Goal: Information Seeking & Learning: Learn about a topic

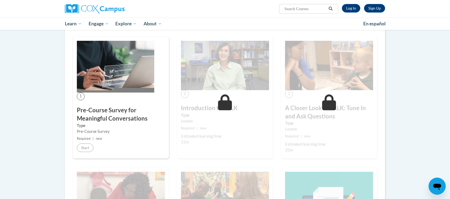
scroll to position [107, 0]
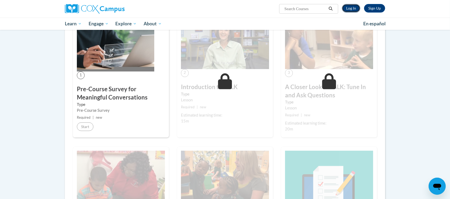
click at [356, 7] on link "Log In" at bounding box center [351, 8] width 18 height 9
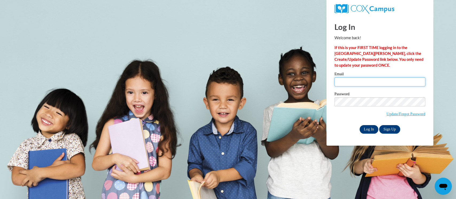
type input "ailstock.bethany.s@muscogee.k12.ga.us"
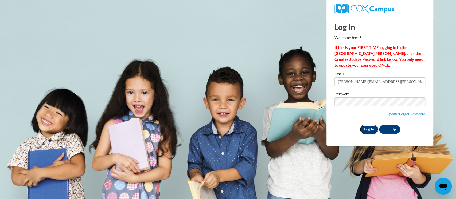
click at [369, 129] on input "Log In" at bounding box center [368, 129] width 19 height 9
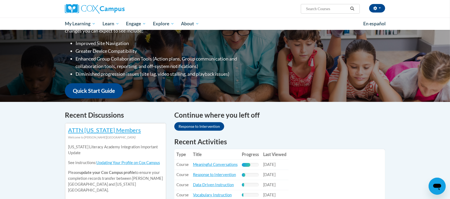
scroll to position [107, 0]
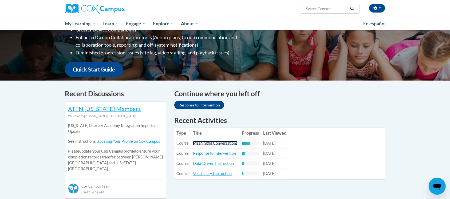
click at [210, 141] on link "Meaningful Conversations" at bounding box center [215, 143] width 45 height 5
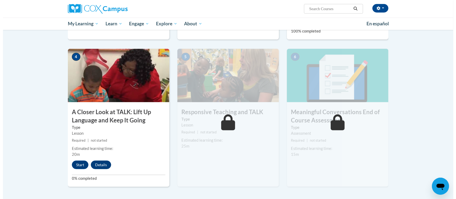
scroll to position [249, 0]
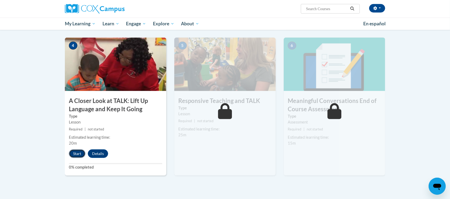
click at [77, 153] on button "Start" at bounding box center [77, 153] width 17 height 9
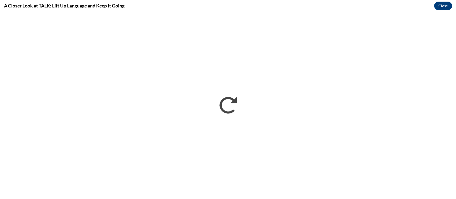
scroll to position [0, 0]
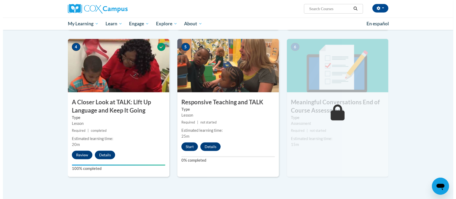
scroll to position [249, 0]
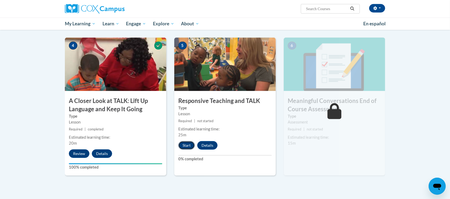
click at [184, 141] on button "Start" at bounding box center [186, 145] width 17 height 9
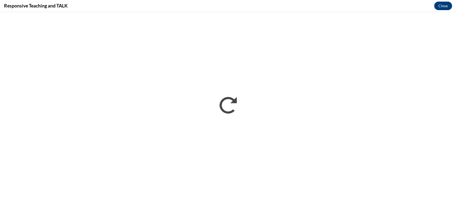
scroll to position [0, 0]
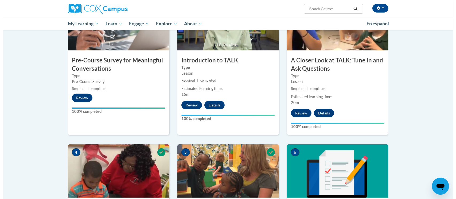
scroll to position [214, 0]
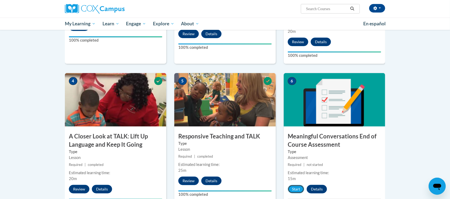
drag, startPoint x: 290, startPoint y: 186, endPoint x: 292, endPoint y: 180, distance: 5.4
click at [291, 183] on div "6 Meaningful Conversations End of Course Assessment Type Assessment Required | …" at bounding box center [334, 142] width 101 height 138
click at [294, 190] on button "Start" at bounding box center [296, 189] width 17 height 9
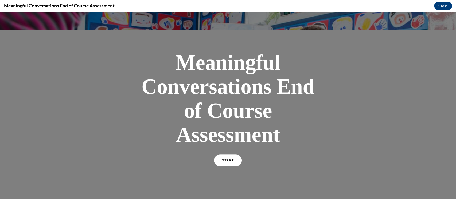
scroll to position [90, 0]
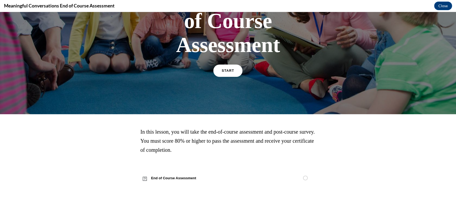
click at [226, 72] on span "START" at bounding box center [228, 71] width 12 height 4
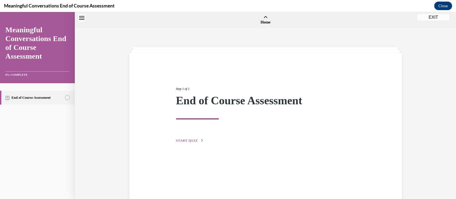
scroll to position [17, 0]
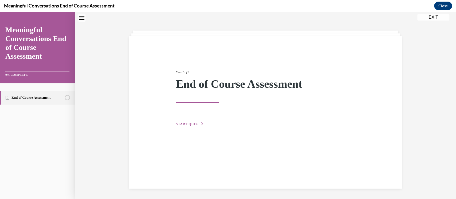
click at [185, 123] on span "START QUIZ" at bounding box center [187, 124] width 22 height 4
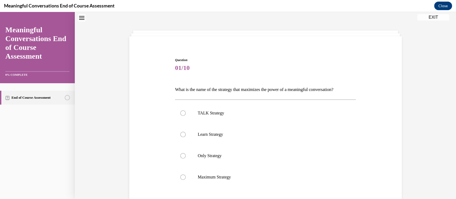
scroll to position [52, 0]
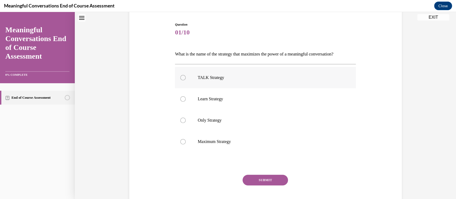
click at [227, 79] on p "TALK Strategy" at bounding box center [270, 77] width 145 height 5
click at [186, 79] on input "TALK Strategy" at bounding box center [182, 77] width 5 height 5
radio input "true"
click at [263, 179] on button "SUBMIT" at bounding box center [264, 180] width 45 height 11
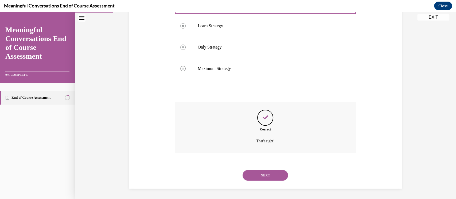
scroll to position [125, 0]
click at [267, 179] on button "NEXT" at bounding box center [264, 175] width 45 height 11
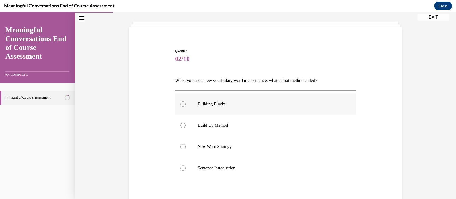
scroll to position [36, 0]
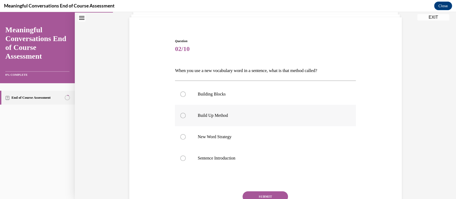
click at [224, 111] on label "Build Up Method" at bounding box center [265, 115] width 181 height 21
click at [186, 113] on input "Build Up Method" at bounding box center [182, 115] width 5 height 5
radio input "true"
click at [264, 194] on button "SUBMIT" at bounding box center [264, 196] width 45 height 11
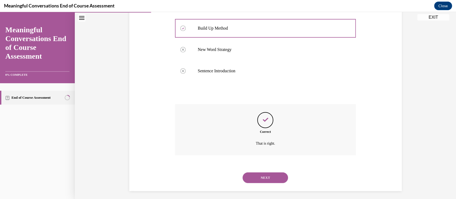
scroll to position [125, 0]
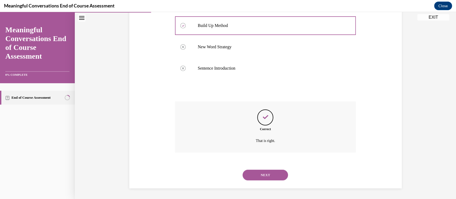
click at [271, 177] on button "NEXT" at bounding box center [264, 175] width 45 height 11
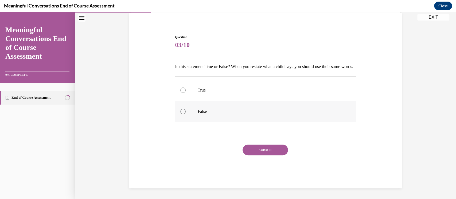
scroll to position [49, 0]
click at [210, 111] on p "False" at bounding box center [270, 111] width 145 height 5
click at [186, 111] on input "False" at bounding box center [182, 111] width 5 height 5
radio input "true"
click at [263, 149] on button "SUBMIT" at bounding box center [264, 150] width 45 height 11
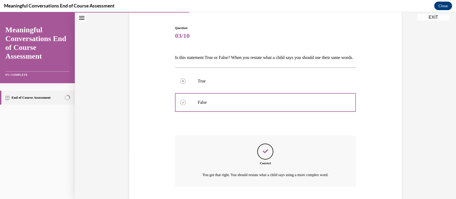
scroll to position [92, 0]
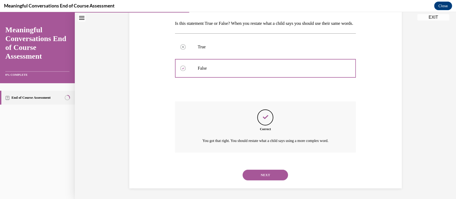
click at [260, 172] on button "NEXT" at bounding box center [264, 175] width 45 height 11
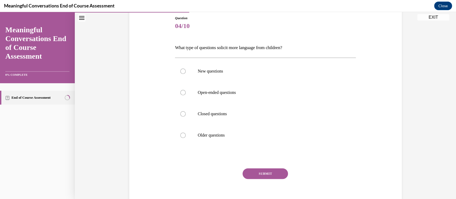
scroll to position [62, 0]
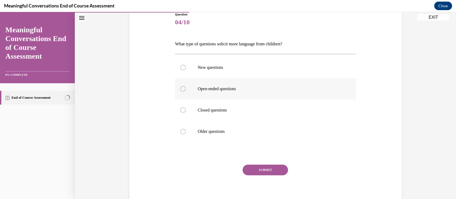
click at [252, 87] on p "Open-ended questions" at bounding box center [270, 88] width 145 height 5
click at [186, 87] on input "Open-ended questions" at bounding box center [182, 88] width 5 height 5
radio input "true"
click at [273, 173] on button "SUBMIT" at bounding box center [264, 170] width 45 height 11
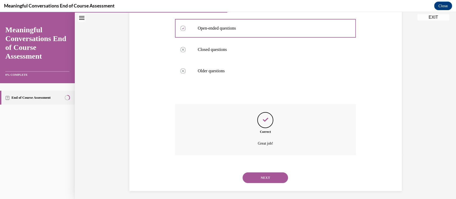
scroll to position [125, 0]
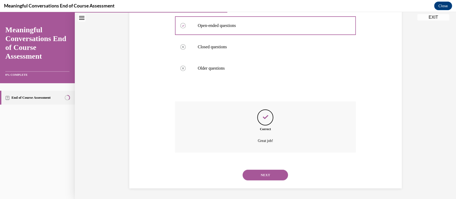
click at [271, 178] on button "NEXT" at bounding box center [264, 175] width 45 height 11
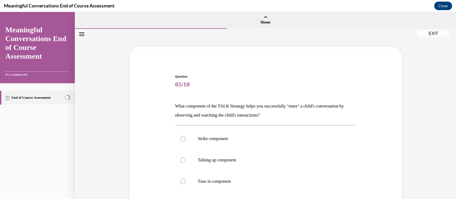
scroll to position [36, 0]
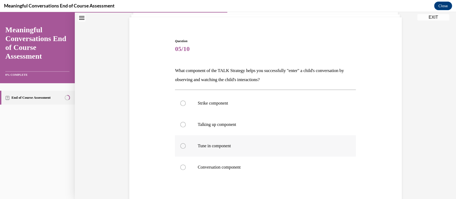
click at [263, 146] on p "Tune in component" at bounding box center [270, 145] width 145 height 5
click at [186, 146] on input "Tune in component" at bounding box center [182, 145] width 5 height 5
radio input "true"
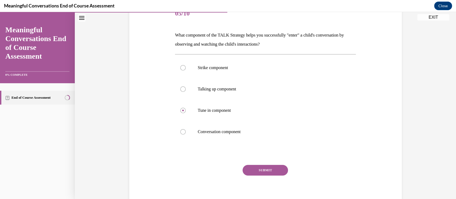
click at [269, 171] on button "SUBMIT" at bounding box center [264, 170] width 45 height 11
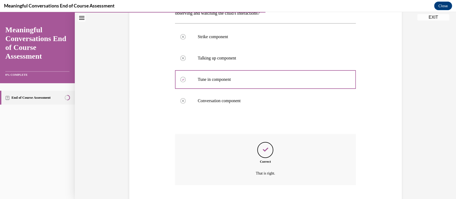
scroll to position [135, 0]
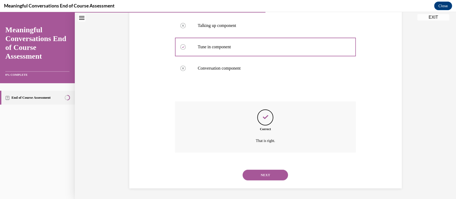
click at [269, 171] on button "NEXT" at bounding box center [264, 175] width 45 height 11
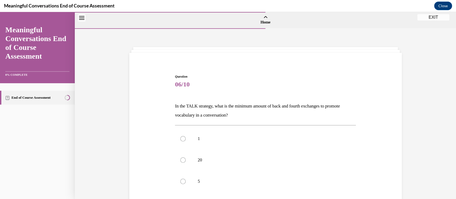
scroll to position [36, 0]
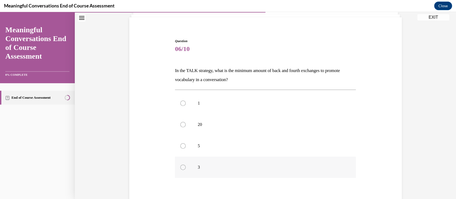
click at [224, 166] on p "3" at bounding box center [270, 167] width 145 height 5
click at [186, 166] on input "3" at bounding box center [182, 167] width 5 height 5
radio input "true"
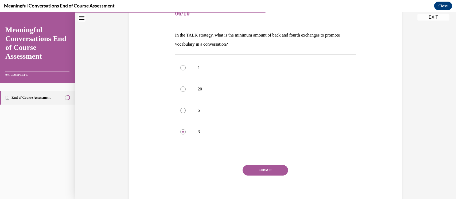
click at [271, 168] on button "SUBMIT" at bounding box center [264, 170] width 45 height 11
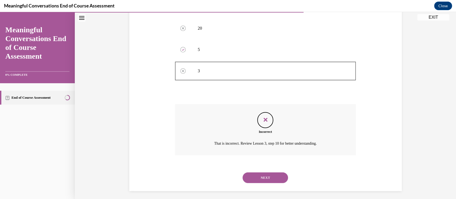
scroll to position [135, 0]
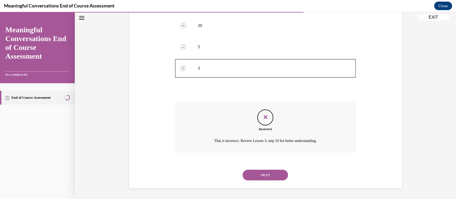
click at [271, 168] on div "NEXT" at bounding box center [265, 174] width 181 height 21
click at [273, 173] on button "NEXT" at bounding box center [264, 175] width 45 height 11
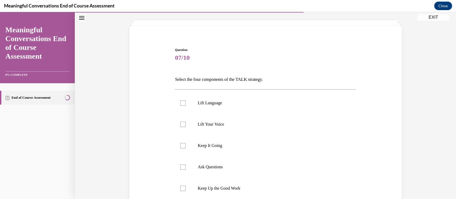
scroll to position [36, 0]
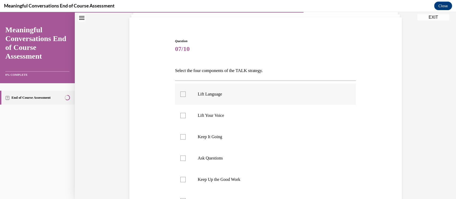
click at [272, 93] on p "Lift Language" at bounding box center [270, 94] width 145 height 5
click at [186, 93] on input "Lift Language" at bounding box center [182, 94] width 5 height 5
checkbox input "true"
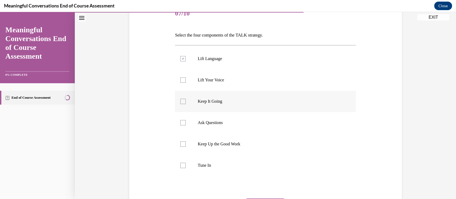
click at [260, 110] on label "Keep It Going" at bounding box center [265, 101] width 181 height 21
click at [186, 104] on input "Keep It Going" at bounding box center [182, 101] width 5 height 5
checkbox input "true"
click at [239, 167] on p "Tune In" at bounding box center [270, 165] width 145 height 5
click at [186, 167] on input "Tune In" at bounding box center [182, 165] width 5 height 5
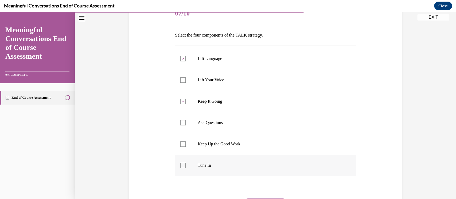
checkbox input "true"
click at [261, 128] on label "Ask Questions" at bounding box center [265, 122] width 181 height 21
click at [186, 125] on input "Ask Questions" at bounding box center [182, 122] width 5 height 5
checkbox input "true"
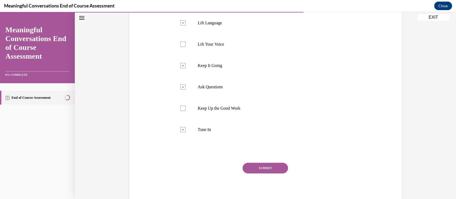
click at [259, 169] on button "SUBMIT" at bounding box center [264, 168] width 45 height 11
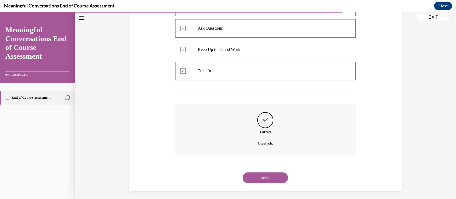
scroll to position [168, 0]
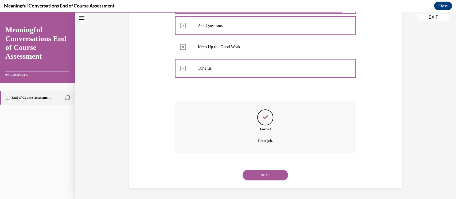
click at [267, 179] on button "NEXT" at bounding box center [264, 175] width 45 height 11
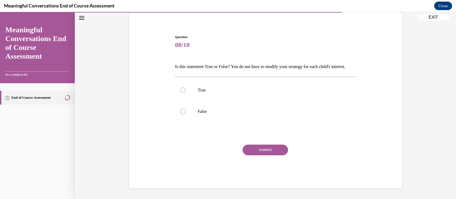
scroll to position [49, 0]
click at [256, 113] on p "False" at bounding box center [270, 111] width 145 height 5
click at [186, 113] on input "False" at bounding box center [182, 111] width 5 height 5
radio input "true"
click at [277, 151] on button "SUBMIT" at bounding box center [264, 150] width 45 height 11
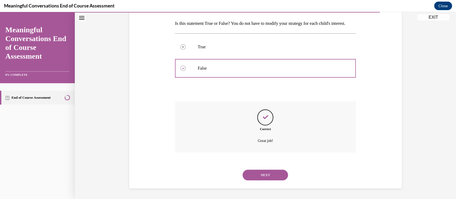
scroll to position [92, 0]
click at [280, 175] on button "NEXT" at bounding box center [264, 175] width 45 height 11
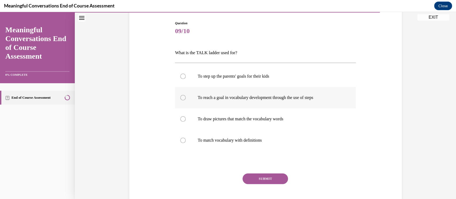
scroll to position [62, 0]
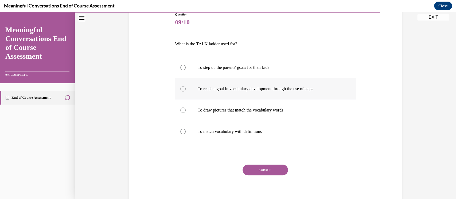
click at [327, 95] on label "To reach a goal in vocabulary development through the use of steps" at bounding box center [265, 88] width 181 height 21
click at [186, 92] on input "To reach a goal in vocabulary development through the use of steps" at bounding box center [182, 88] width 5 height 5
radio input "true"
click at [264, 166] on button "SUBMIT" at bounding box center [264, 170] width 45 height 11
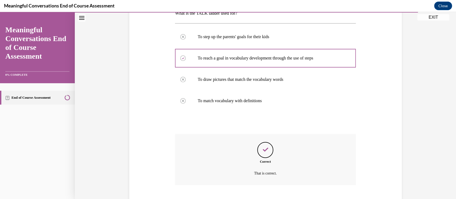
scroll to position [125, 0]
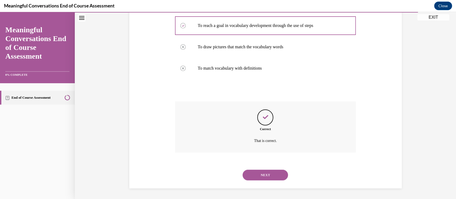
click at [271, 174] on button "NEXT" at bounding box center [264, 175] width 45 height 11
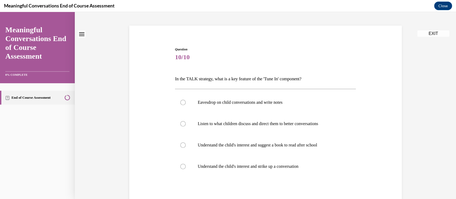
scroll to position [36, 0]
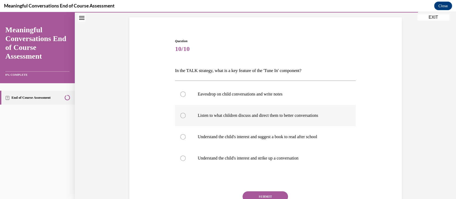
click at [328, 118] on label "Listen to what children discuss and direct them to better conversations" at bounding box center [265, 115] width 181 height 21
click at [186, 118] on input "Listen to what children discuss and direct them to better conversations" at bounding box center [182, 115] width 5 height 5
radio input "true"
click at [265, 193] on button "SUBMIT" at bounding box center [264, 196] width 45 height 11
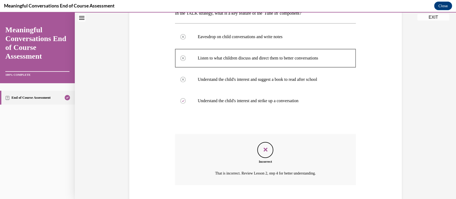
scroll to position [125, 0]
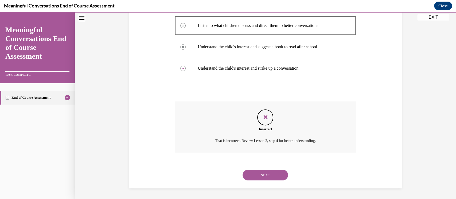
click at [273, 171] on button "NEXT" at bounding box center [264, 175] width 45 height 11
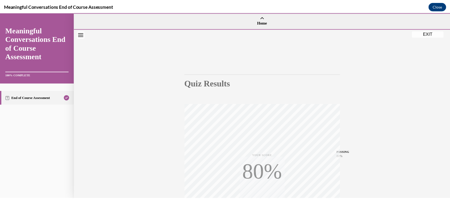
scroll to position [86, 0]
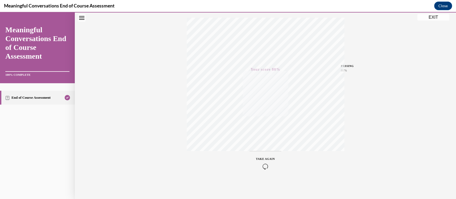
click at [433, 20] on button "EXIT" at bounding box center [433, 17] width 32 height 6
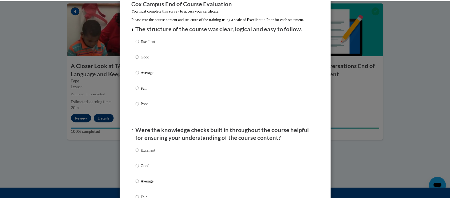
scroll to position [0, 0]
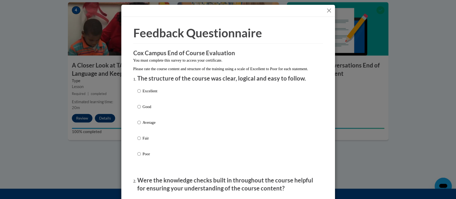
click at [325, 11] on button "Close" at bounding box center [328, 10] width 7 height 7
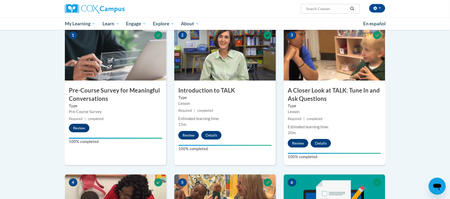
scroll to position [107, 0]
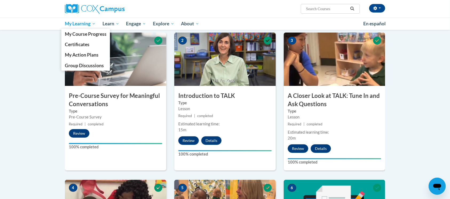
click at [80, 22] on span "My Learning" at bounding box center [80, 24] width 31 height 6
click at [87, 34] on span "My Course Progress" at bounding box center [86, 34] width 42 height 6
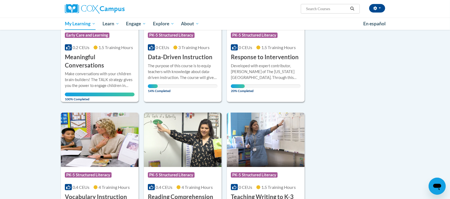
scroll to position [142, 0]
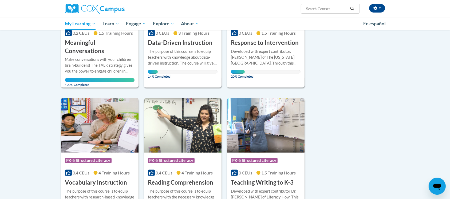
click at [96, 111] on img at bounding box center [100, 125] width 78 height 54
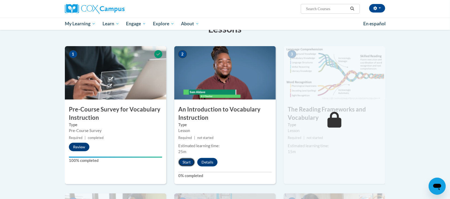
click at [189, 161] on button "Start" at bounding box center [186, 162] width 17 height 9
